Goal: Transaction & Acquisition: Purchase product/service

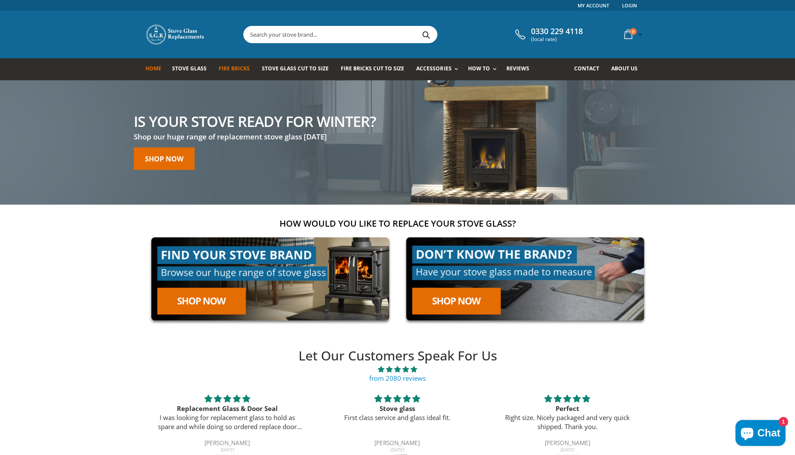
click at [232, 69] on span "Fire Bricks" at bounding box center [234, 68] width 31 height 7
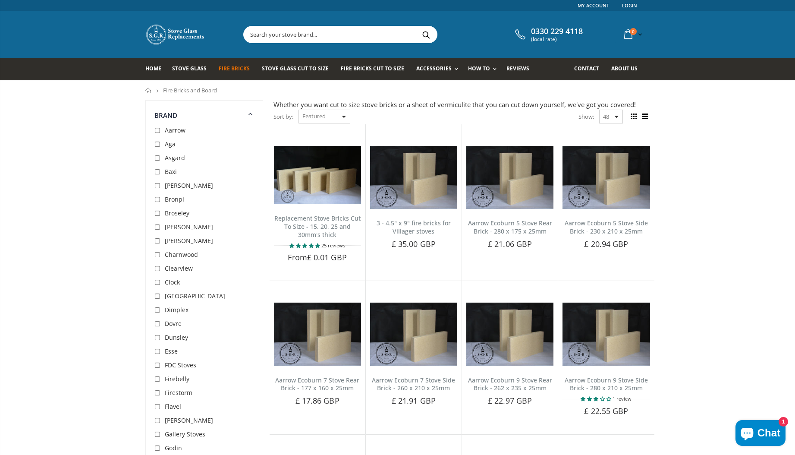
click at [156, 129] on input "checkbox" at bounding box center [158, 130] width 9 height 9
checkbox input "true"
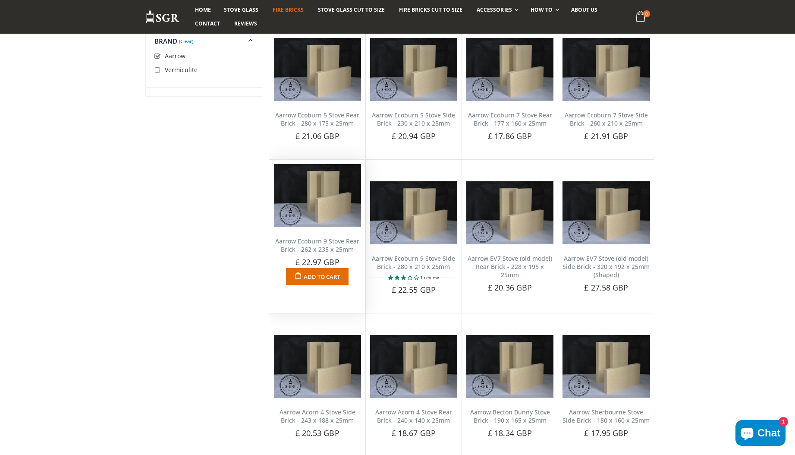
scroll to position [109, 0]
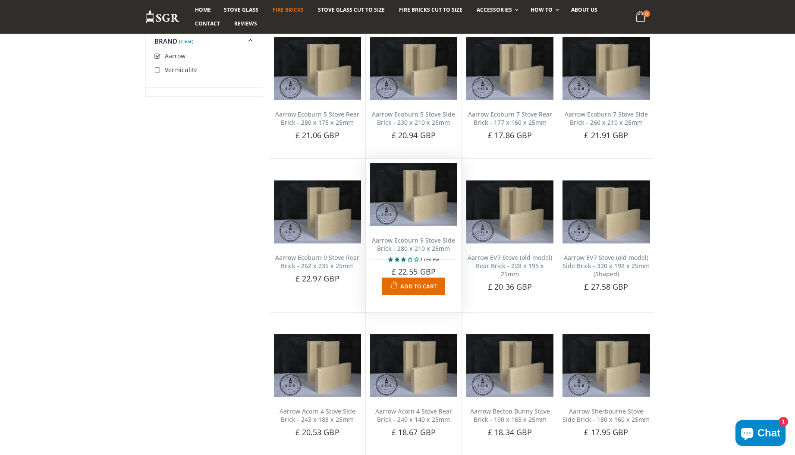
click at [422, 212] on img at bounding box center [413, 194] width 87 height 63
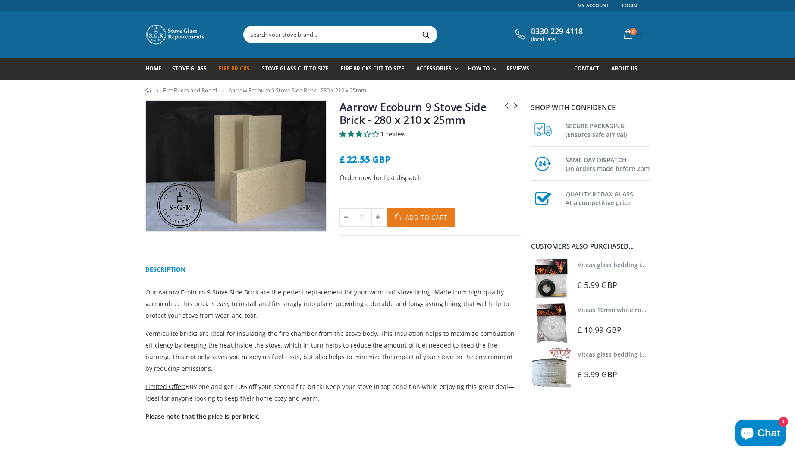
click at [426, 215] on span "Add to Cart" at bounding box center [426, 217] width 43 height 8
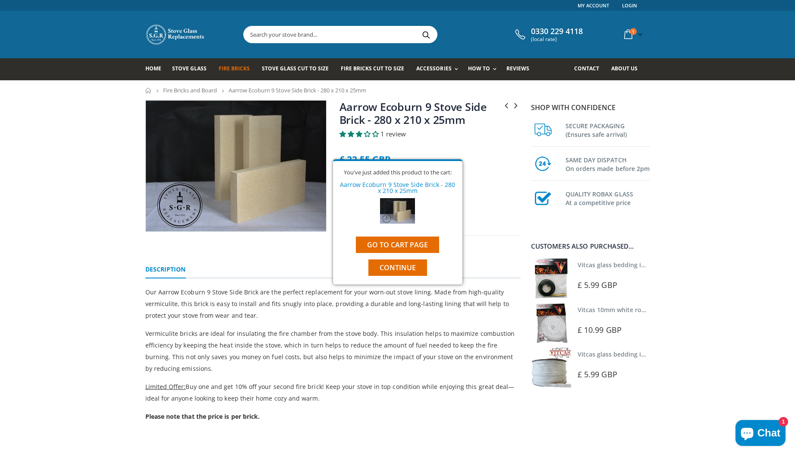
click at [486, 212] on div "1 Add to Cart" at bounding box center [429, 221] width 181 height 27
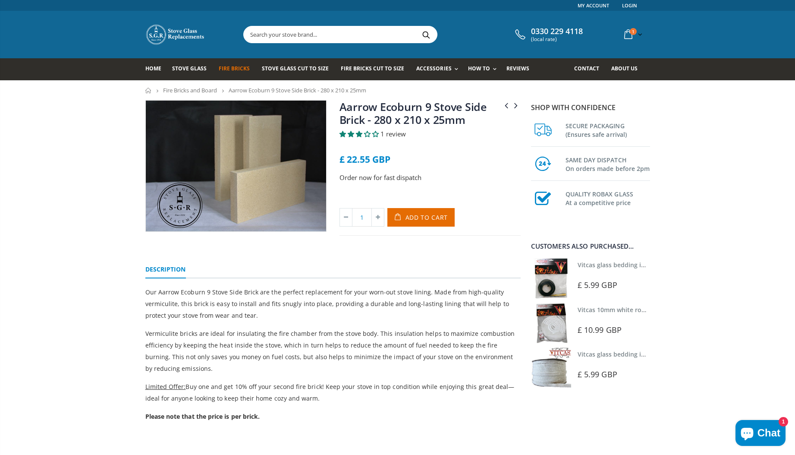
click at [392, 265] on ul "Description" at bounding box center [332, 267] width 375 height 22
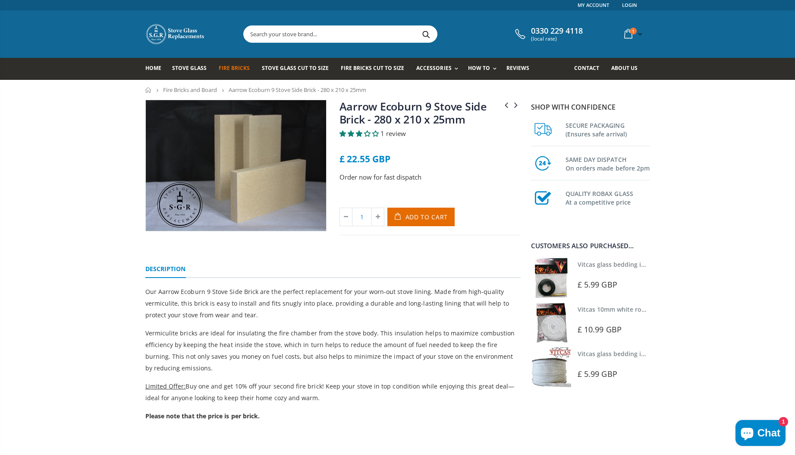
click at [204, 91] on link "Fire Bricks and Board" at bounding box center [190, 90] width 54 height 8
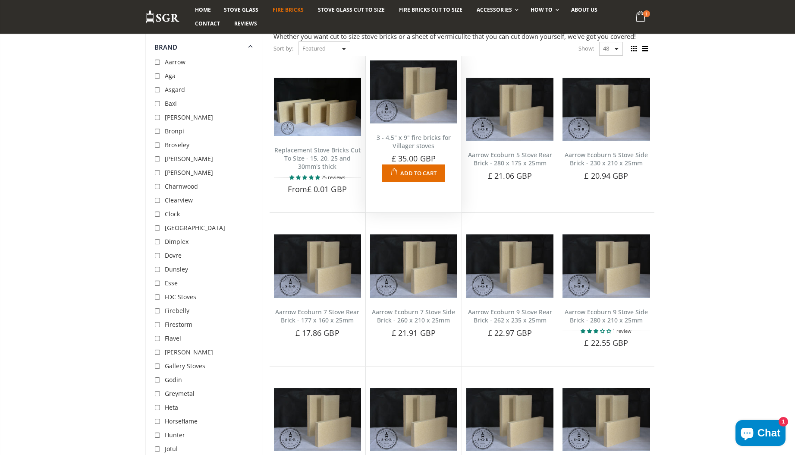
scroll to position [69, 0]
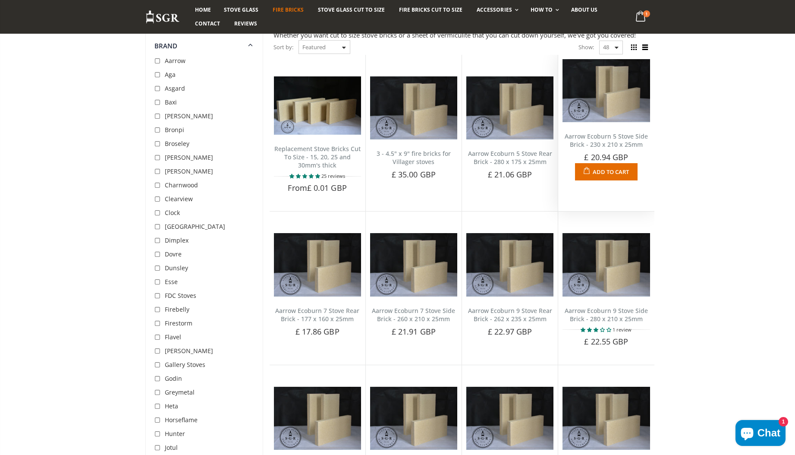
click at [597, 79] on img at bounding box center [605, 90] width 87 height 63
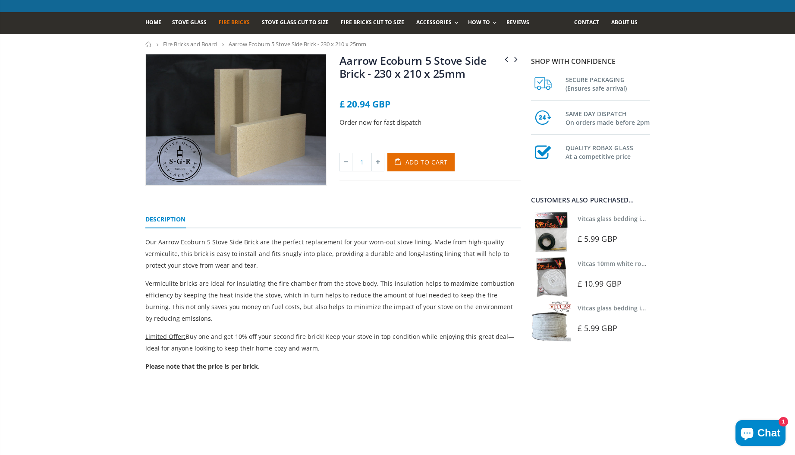
scroll to position [51, 0]
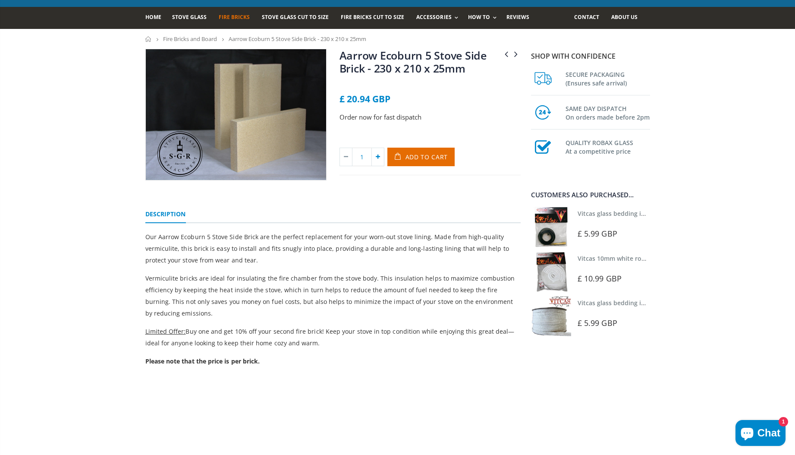
click at [380, 155] on icon at bounding box center [378, 157] width 12 height 18
type input "2"
click at [423, 152] on button "Add to Cart" at bounding box center [421, 156] width 68 height 19
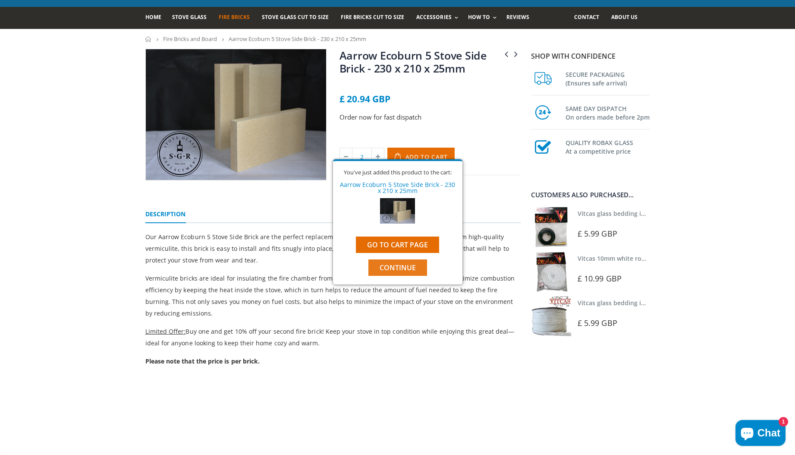
click at [405, 268] on span "Continue" at bounding box center [397, 267] width 36 height 9
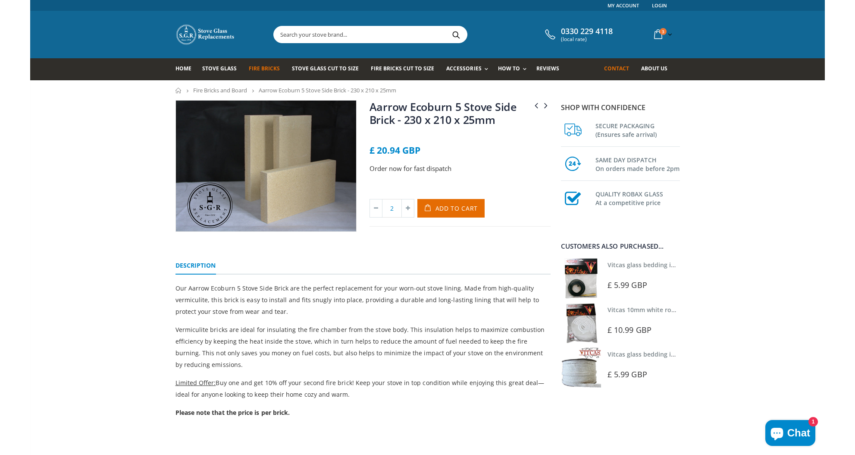
scroll to position [0, 0]
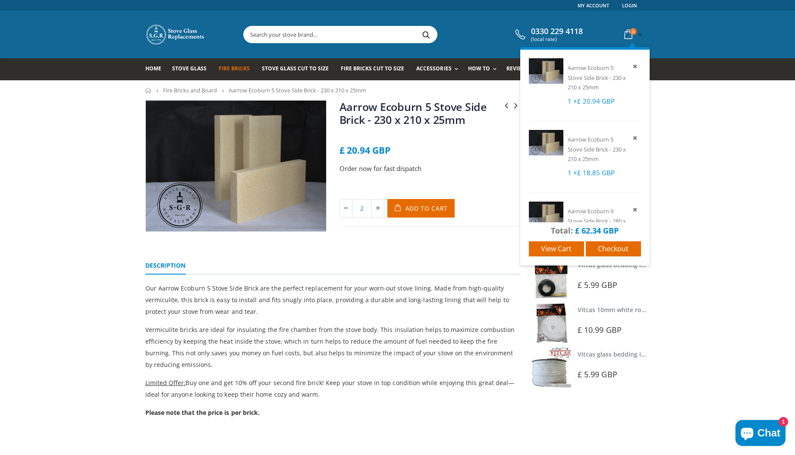
click at [634, 33] on span "3" at bounding box center [633, 31] width 7 height 7
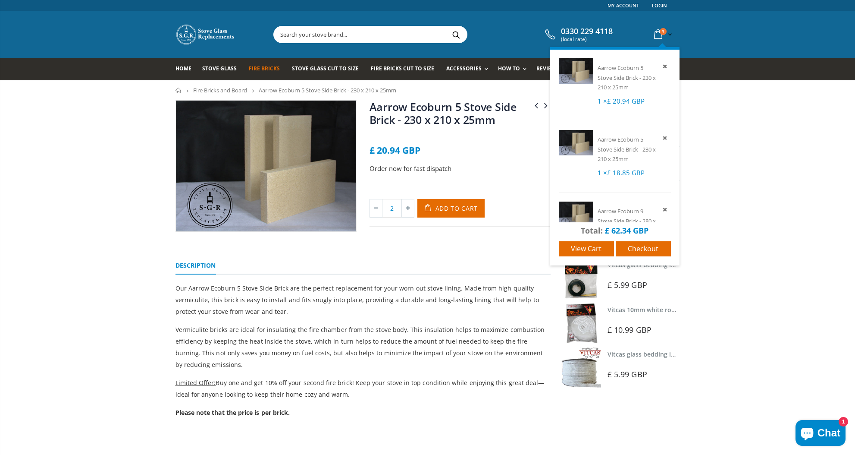
click at [655, 38] on icon at bounding box center [658, 35] width 15 height 16
click at [659, 33] on icon at bounding box center [658, 35] width 15 height 16
click at [589, 248] on span "View cart" at bounding box center [586, 248] width 31 height 9
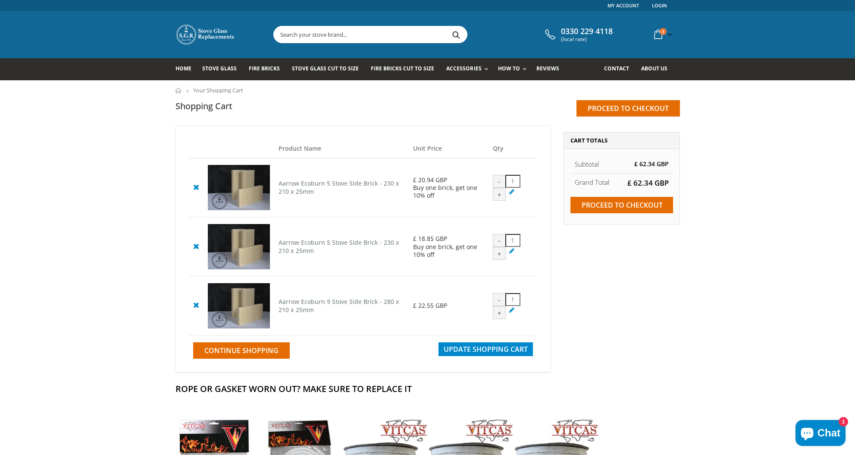
click at [500, 246] on div "-" at bounding box center [499, 240] width 13 height 13
click at [519, 247] on input "1" at bounding box center [512, 240] width 15 height 13
type input "0"
click at [497, 354] on span "Update Shopping Cart" at bounding box center [486, 348] width 84 height 9
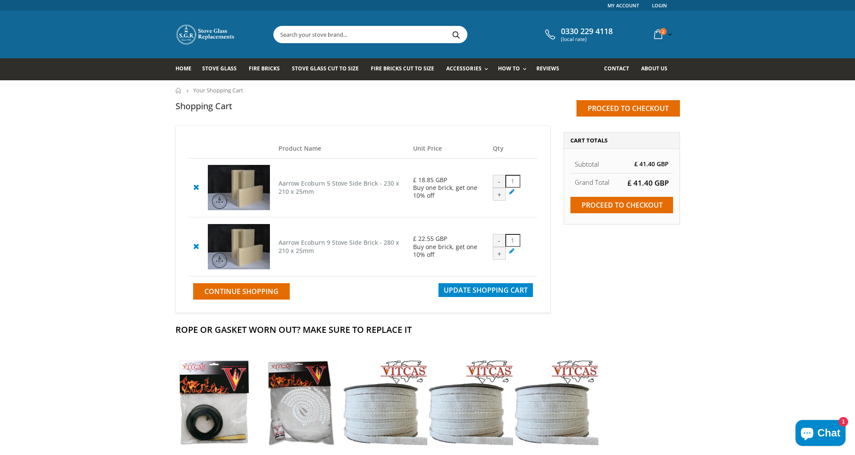
click at [517, 183] on input "1" at bounding box center [512, 181] width 15 height 13
type input "0"
click at [483, 295] on span "Update Shopping Cart" at bounding box center [486, 289] width 84 height 9
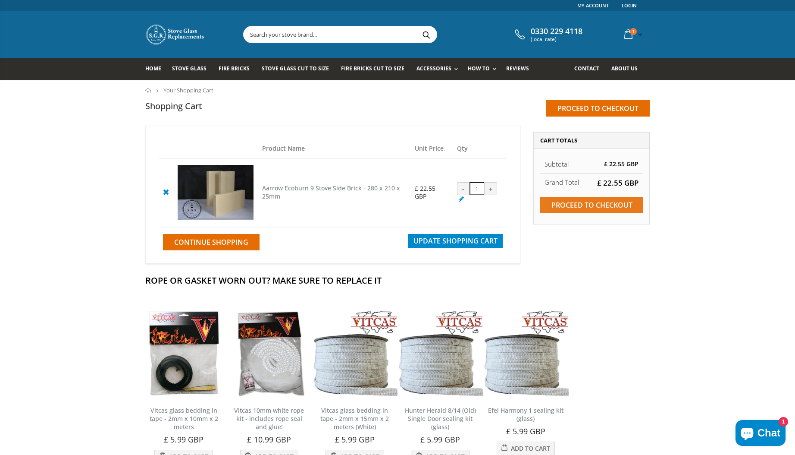
click at [591, 206] on input "Proceed to checkout" at bounding box center [591, 205] width 103 height 16
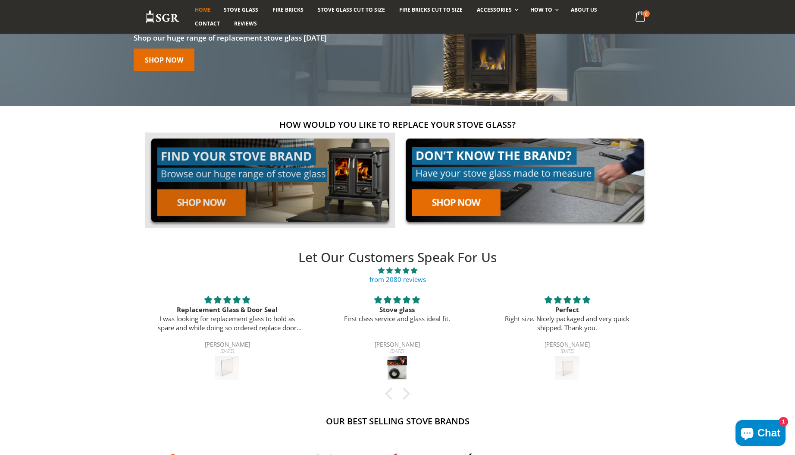
scroll to position [100, 0]
